Goal: Task Accomplishment & Management: Complete application form

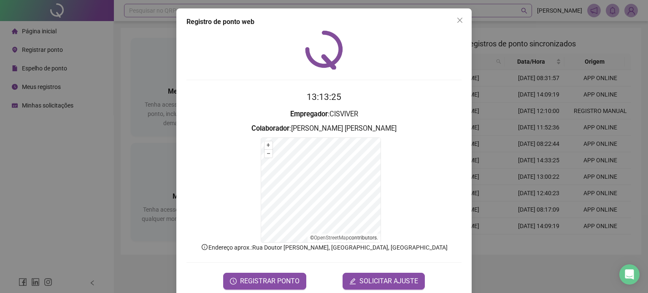
click at [456, 17] on icon "close" at bounding box center [459, 20] width 7 height 7
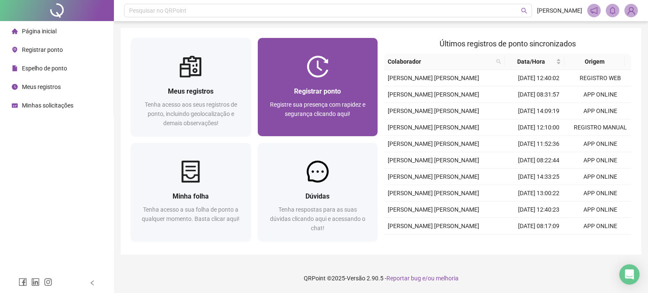
click at [283, 74] on div at bounding box center [318, 67] width 120 height 22
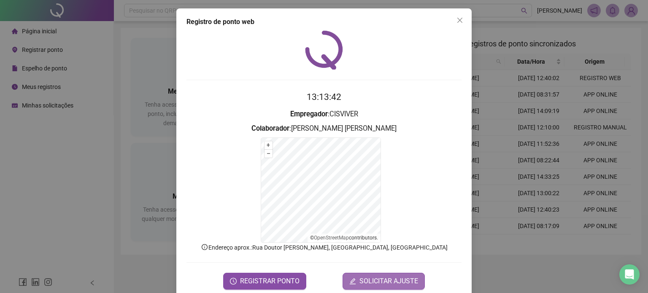
click at [380, 282] on span "SOLICITAR AJUSTE" at bounding box center [388, 281] width 59 height 10
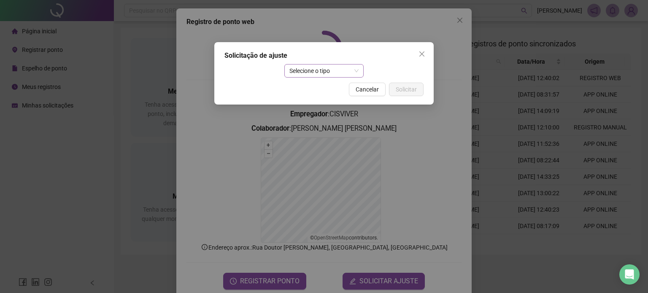
click at [300, 76] on span "Selecione o tipo" at bounding box center [324, 71] width 70 height 13
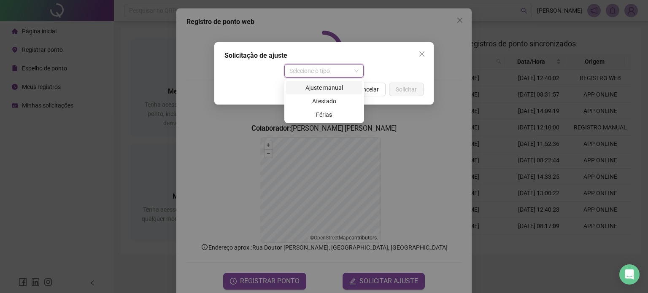
click at [304, 92] on div "Ajuste manual" at bounding box center [324, 87] width 66 height 9
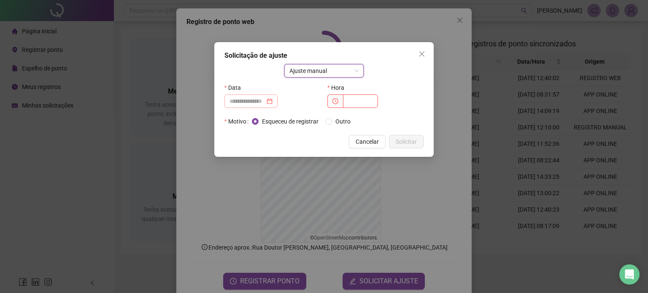
click at [273, 99] on div at bounding box center [251, 101] width 43 height 9
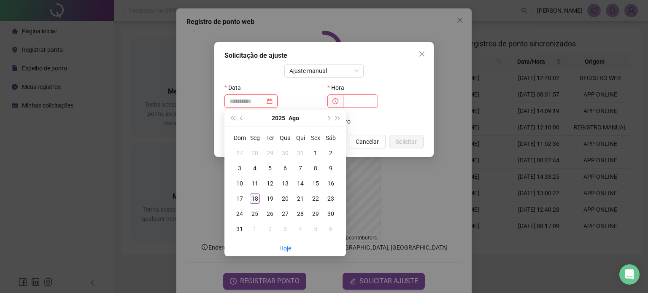
type input "**********"
click at [254, 199] on div "18" at bounding box center [255, 199] width 10 height 10
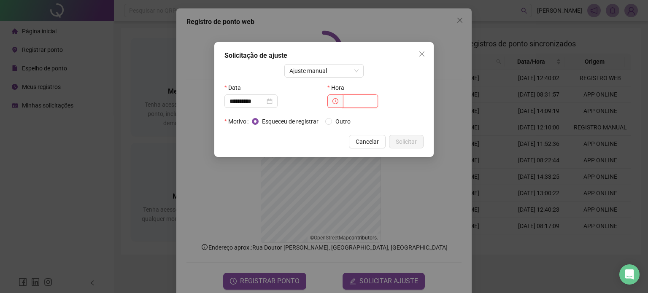
click at [360, 98] on input "text" at bounding box center [360, 102] width 35 height 14
type input "*****"
click at [407, 146] on button "Solicitar" at bounding box center [406, 142] width 35 height 14
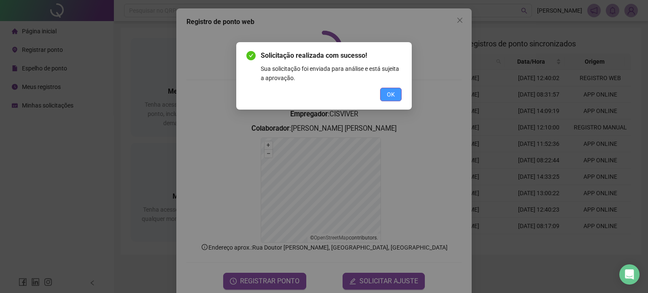
click at [387, 94] on span "OK" at bounding box center [391, 94] width 8 height 9
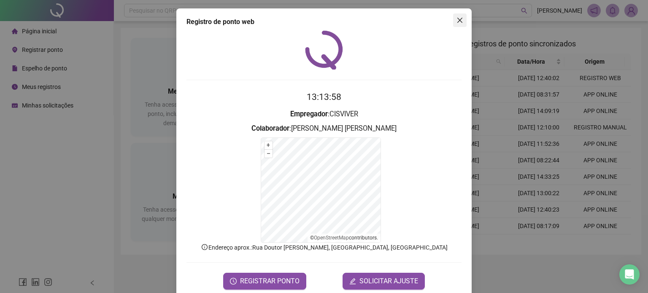
click at [453, 22] on span "Close" at bounding box center [460, 20] width 14 height 7
